Goal: Entertainment & Leisure: Consume media (video, audio)

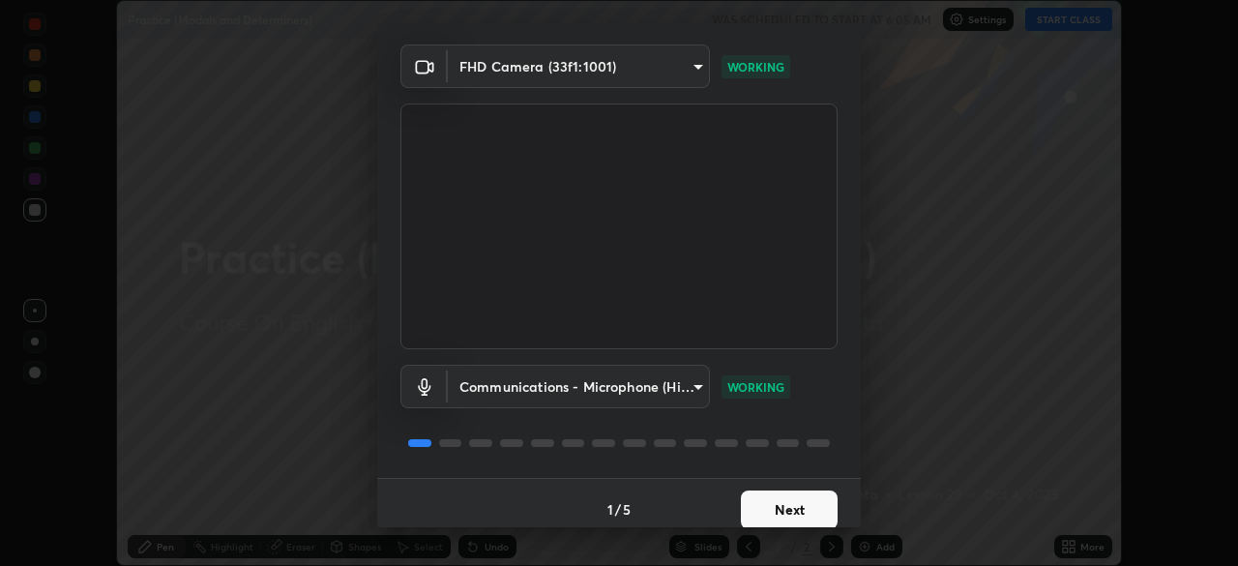
scroll to position [69, 0]
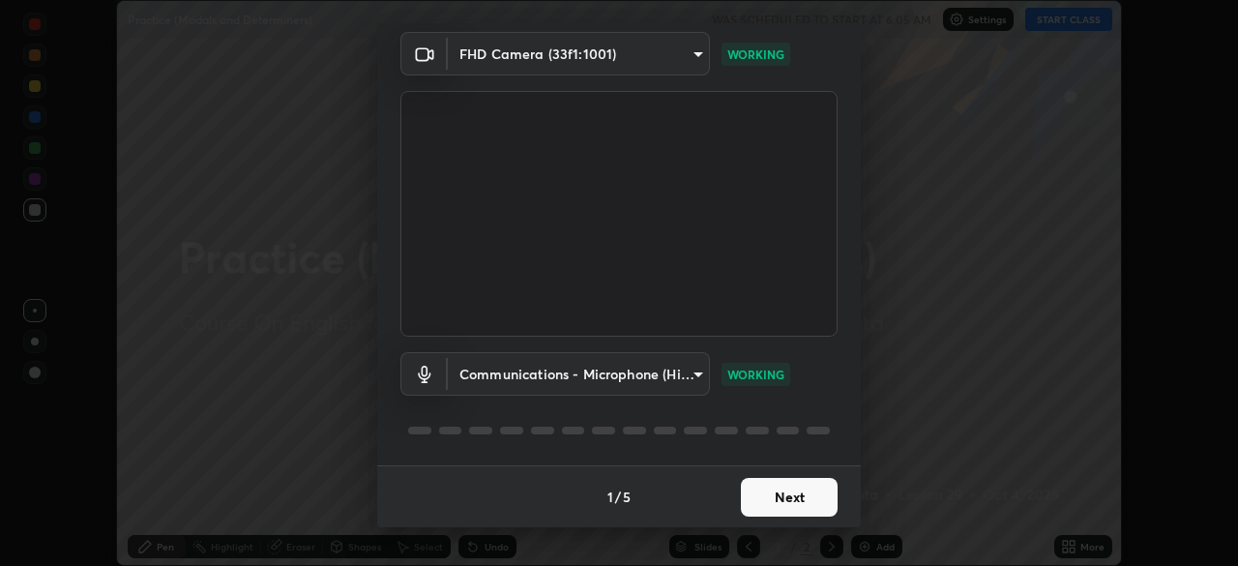
click at [798, 489] on button "Next" at bounding box center [789, 497] width 97 height 39
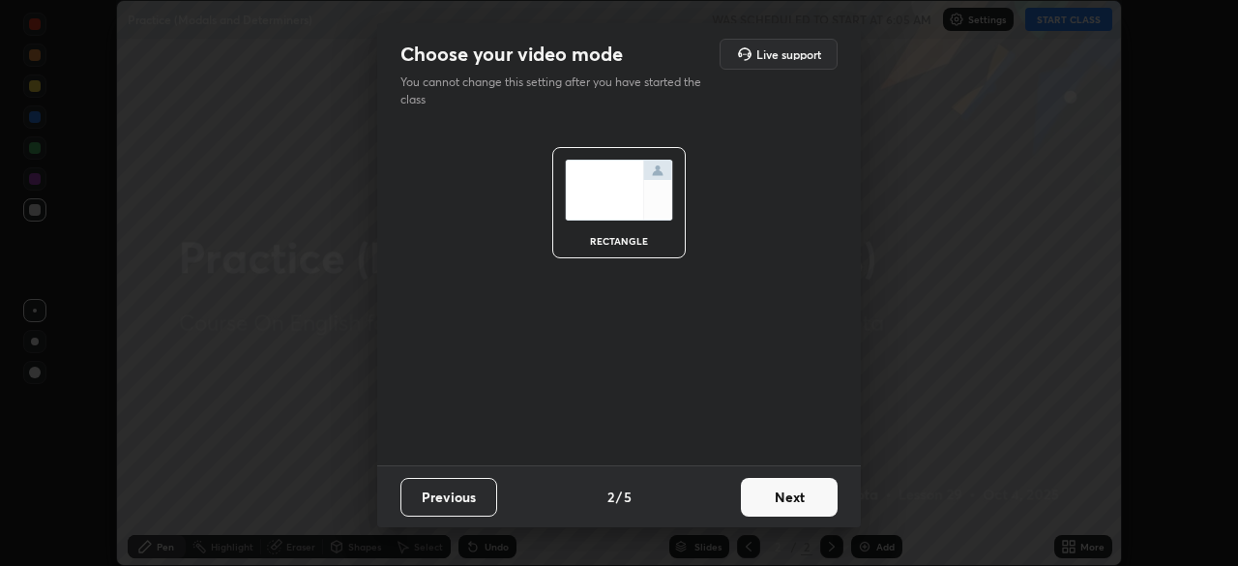
click at [816, 499] on button "Next" at bounding box center [789, 497] width 97 height 39
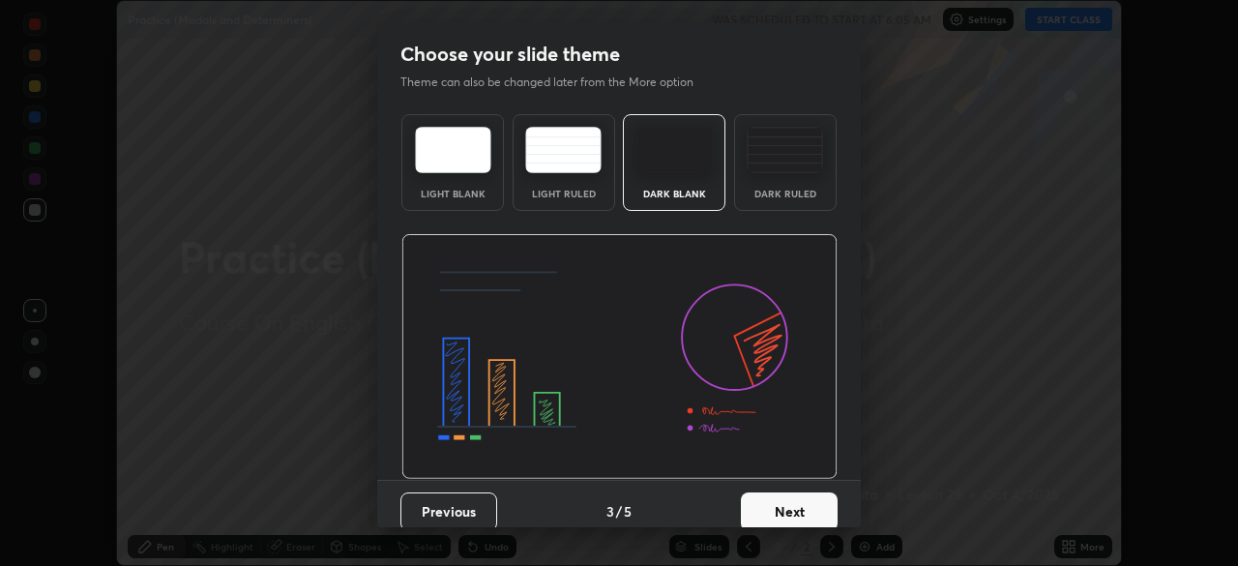
click at [823, 507] on button "Next" at bounding box center [789, 511] width 97 height 39
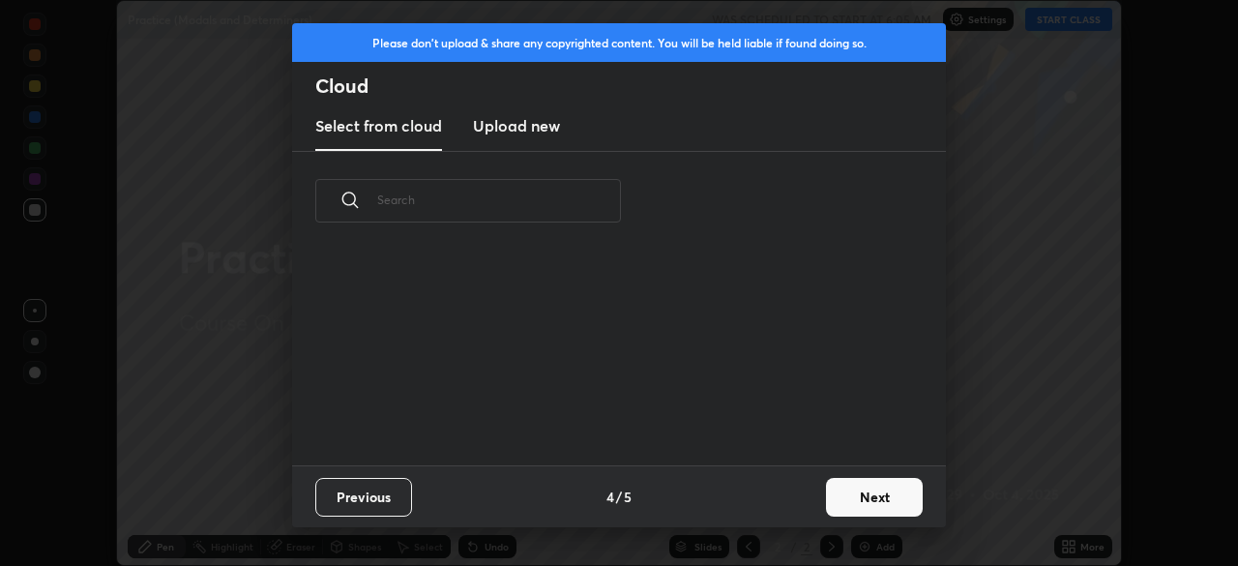
click at [844, 497] on button "Next" at bounding box center [874, 497] width 97 height 39
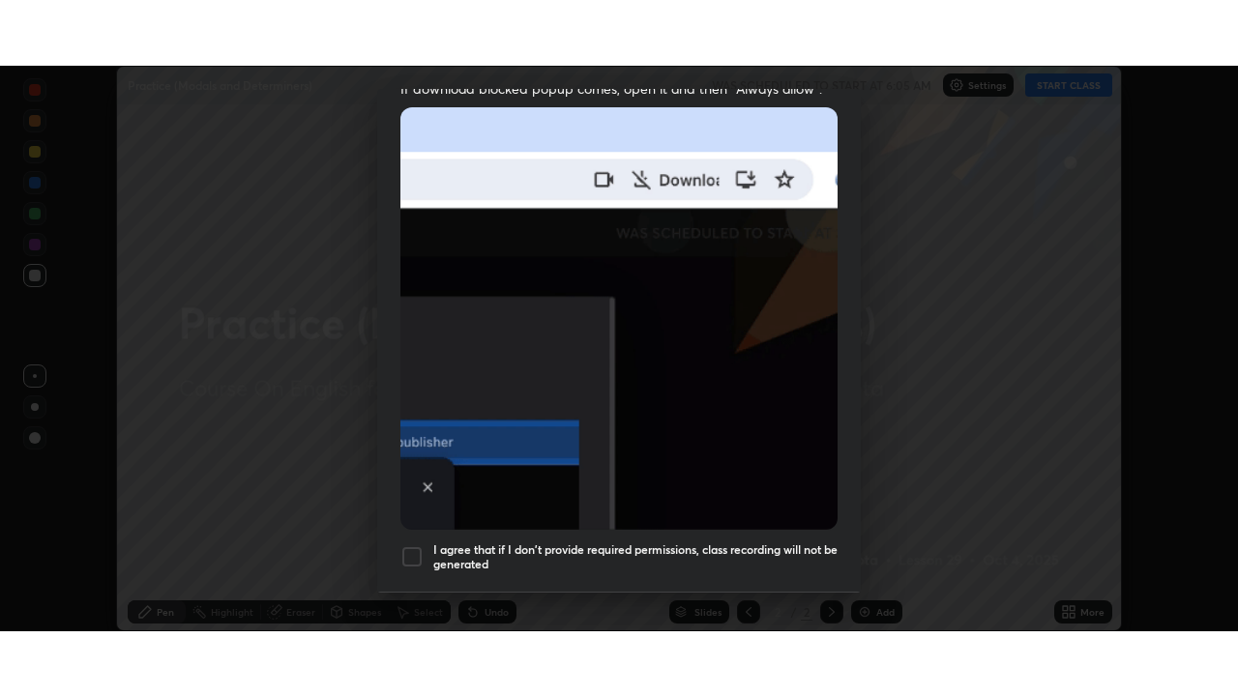
scroll to position [463, 0]
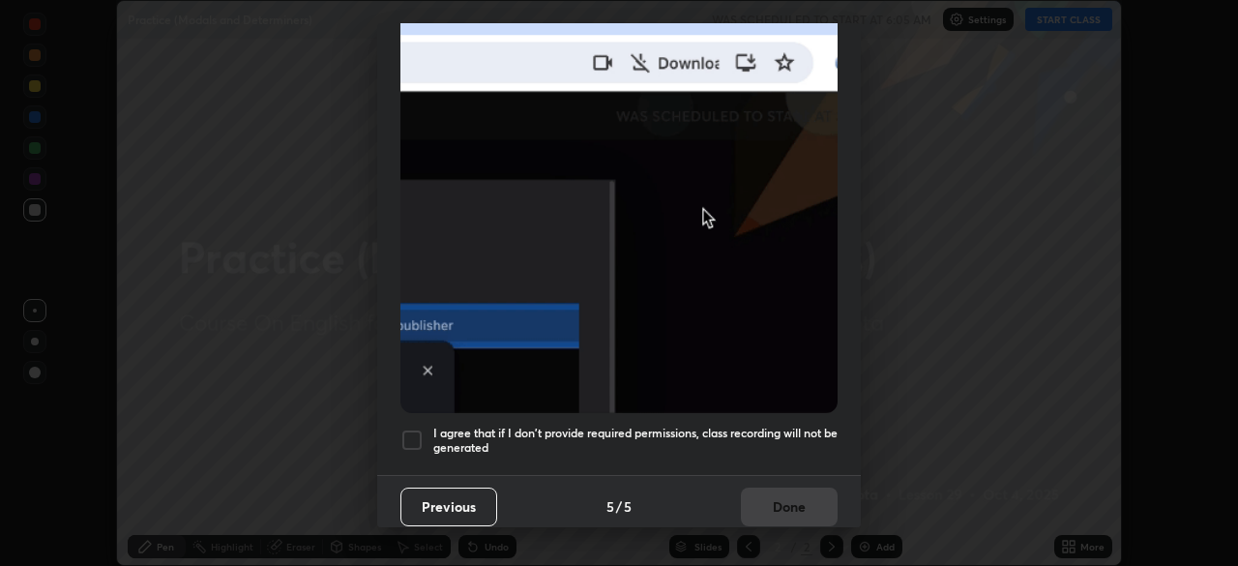
click at [414, 437] on div at bounding box center [411, 439] width 23 height 23
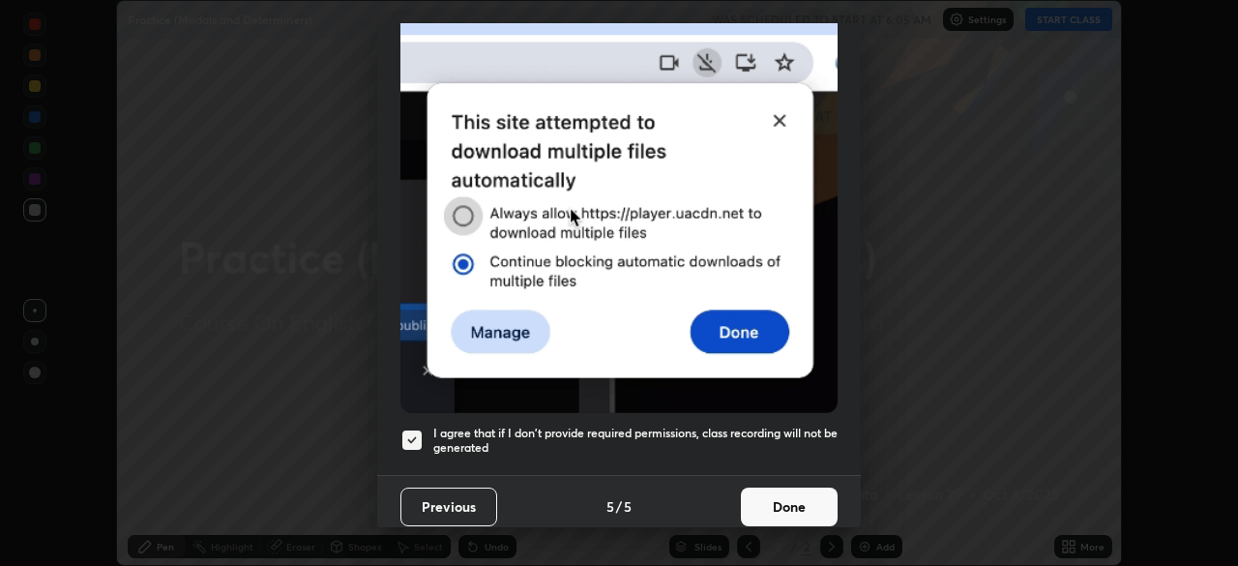
click at [767, 495] on button "Done" at bounding box center [789, 506] width 97 height 39
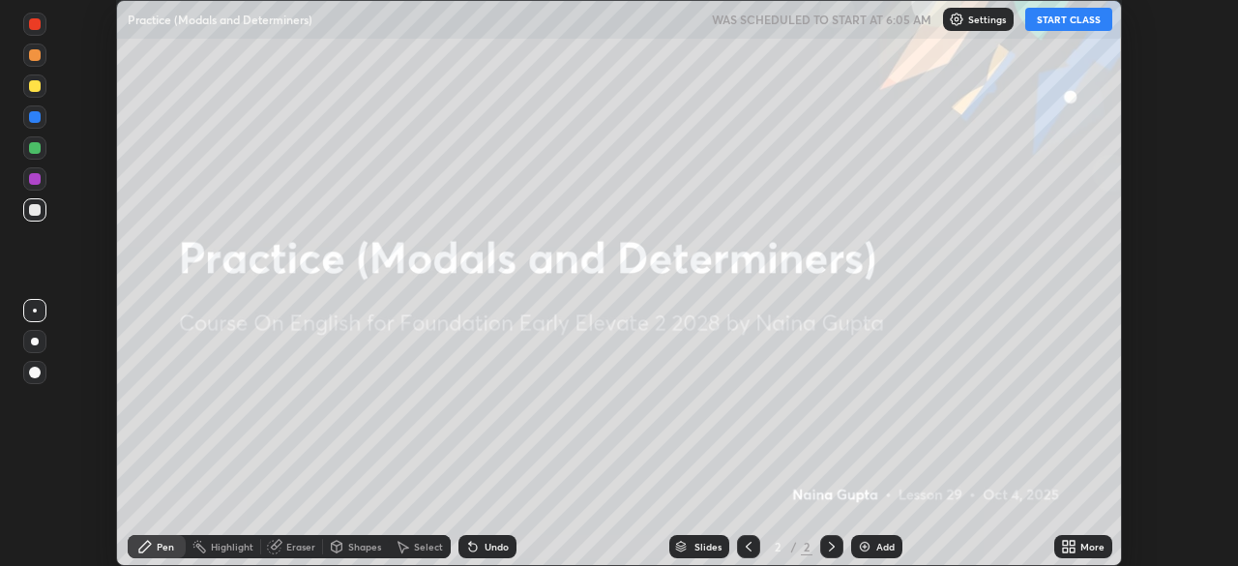
click at [1093, 19] on button "START CLASS" at bounding box center [1068, 19] width 87 height 23
click at [890, 551] on div "Add" at bounding box center [885, 547] width 18 height 10
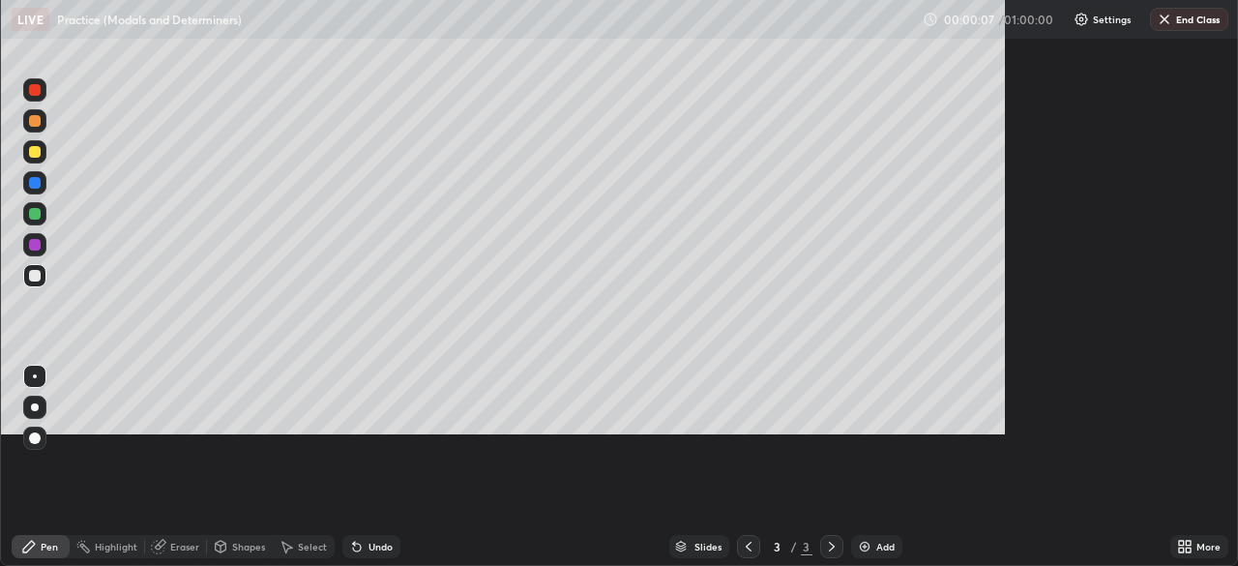
scroll to position [696, 1238]
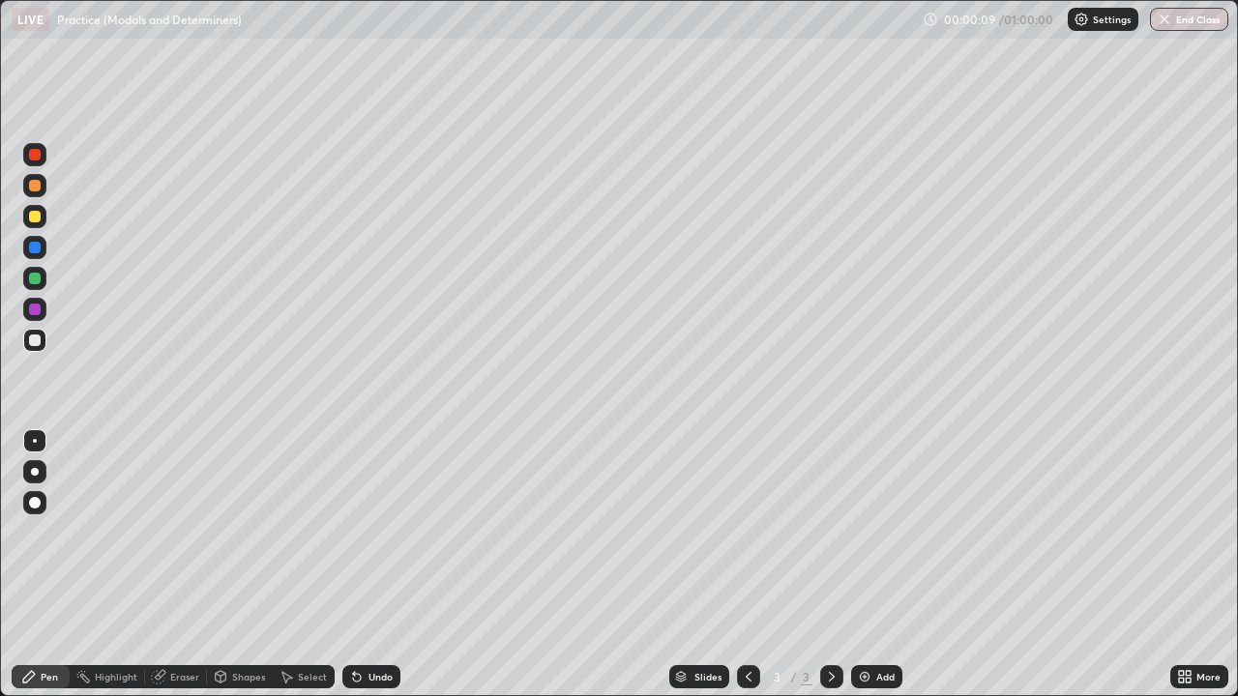
click at [1206, 565] on div "More" at bounding box center [1199, 676] width 58 height 23
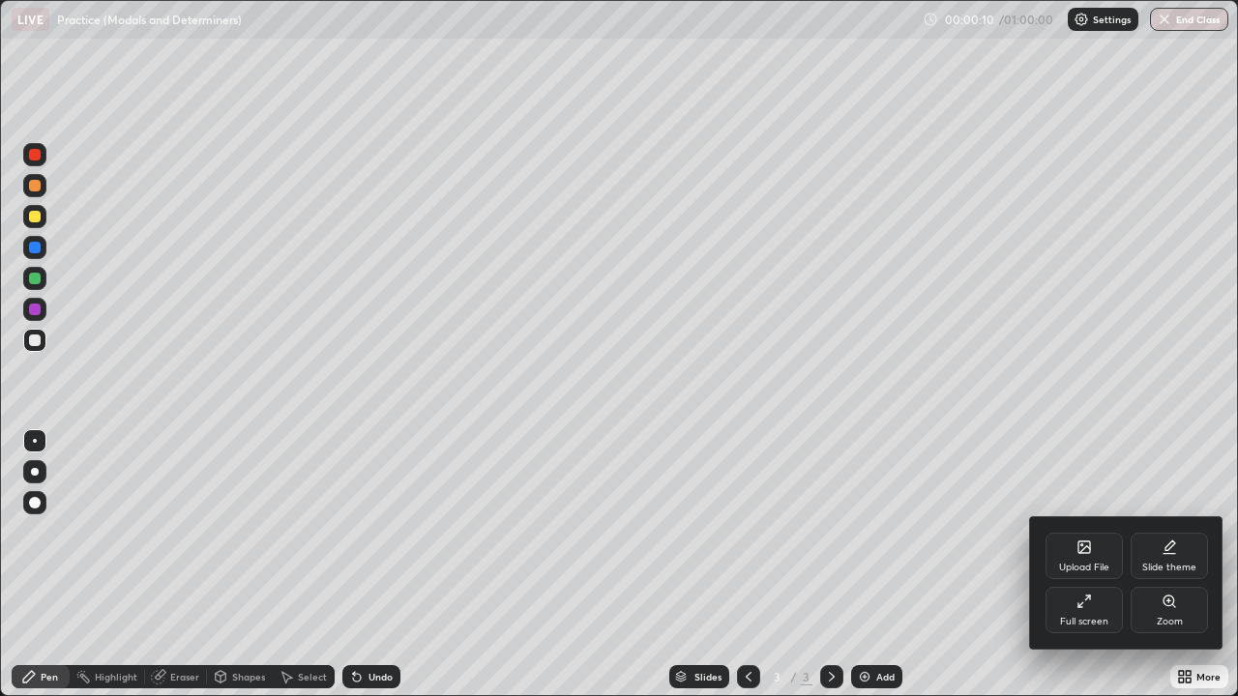
click at [1093, 565] on div "Full screen" at bounding box center [1084, 622] width 48 height 10
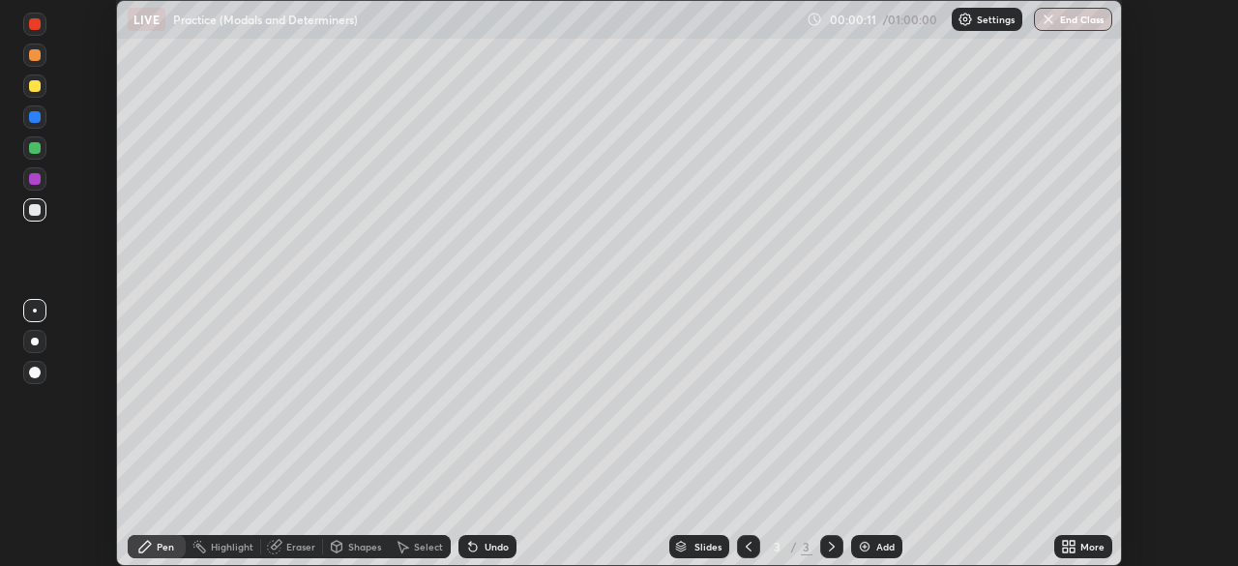
scroll to position [96140, 95468]
